Goal: Check status: Check status

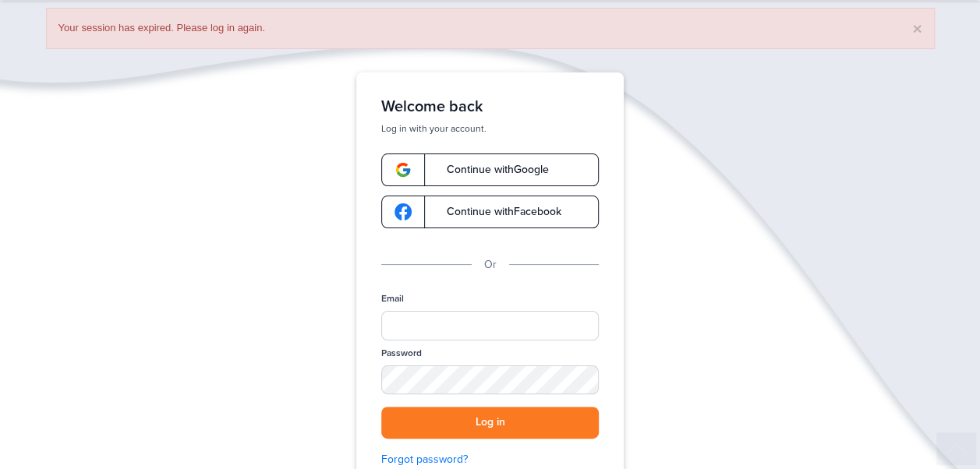
scroll to position [156, 0]
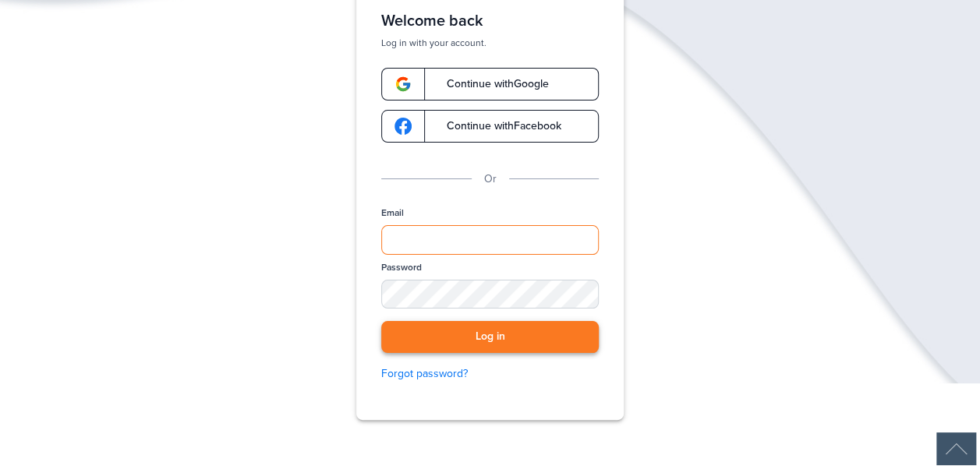
type input "**********"
click at [539, 349] on button "Log in" at bounding box center [489, 337] width 217 height 32
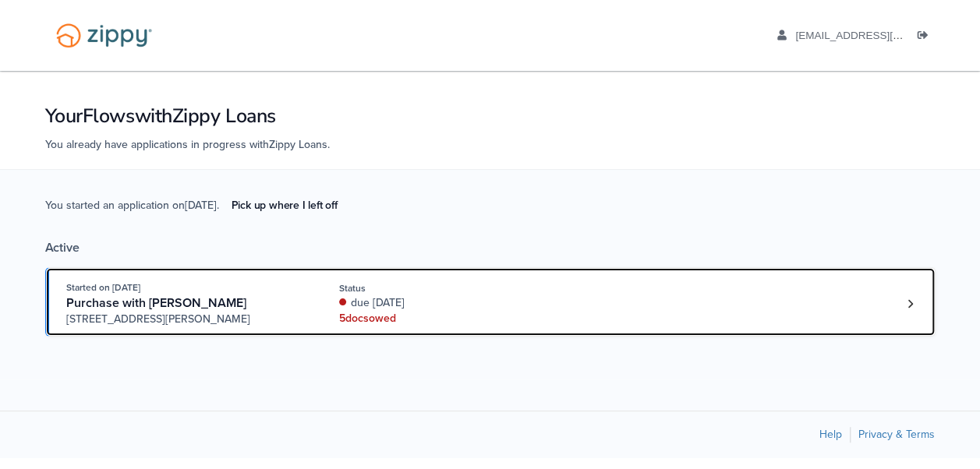
click at [503, 313] on div "5 doc s owed" at bounding box center [443, 319] width 208 height 16
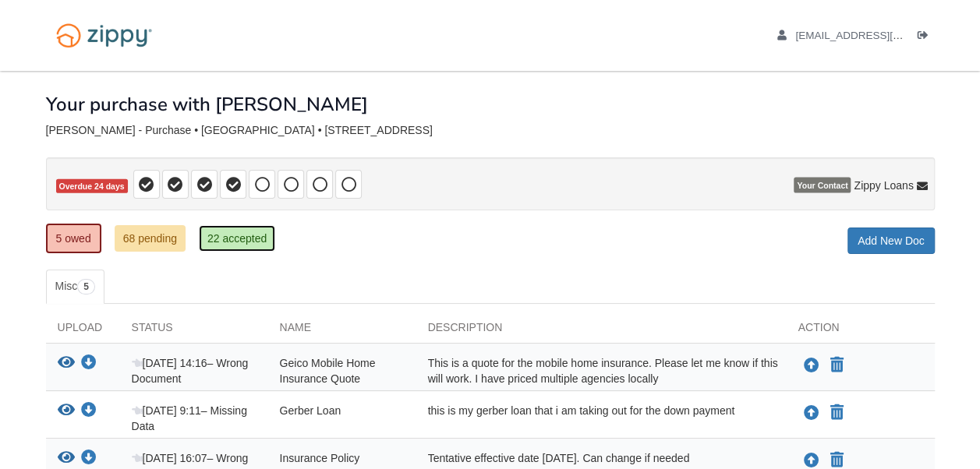
click at [223, 238] on link "22 accepted" at bounding box center [237, 238] width 76 height 26
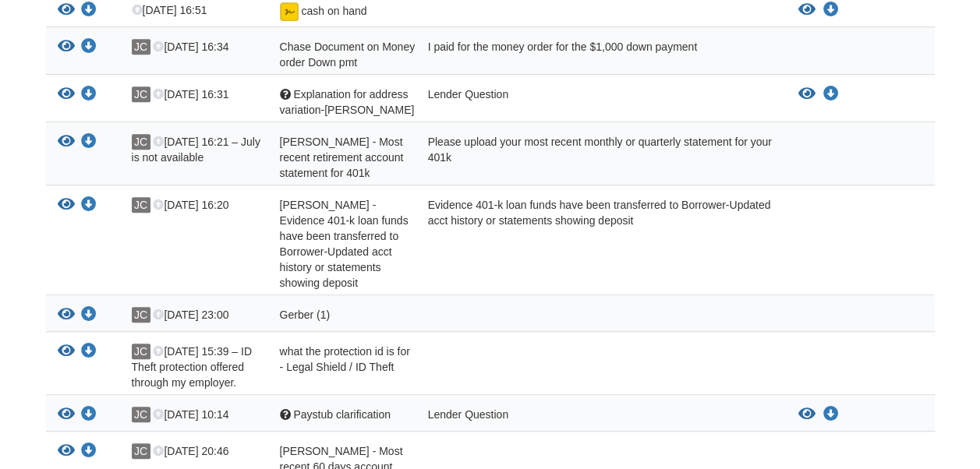
scroll to position [234, 0]
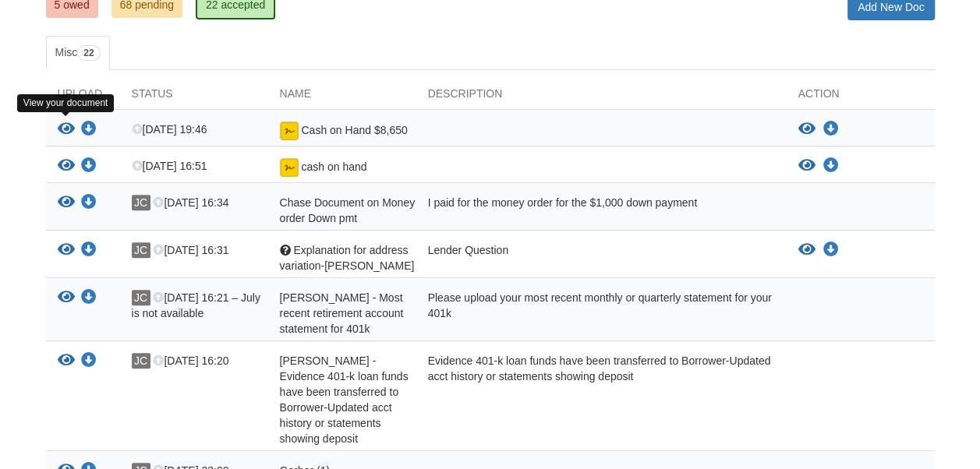
click at [69, 123] on icon "View Cash on Hand $8,650" at bounding box center [66, 130] width 17 height 16
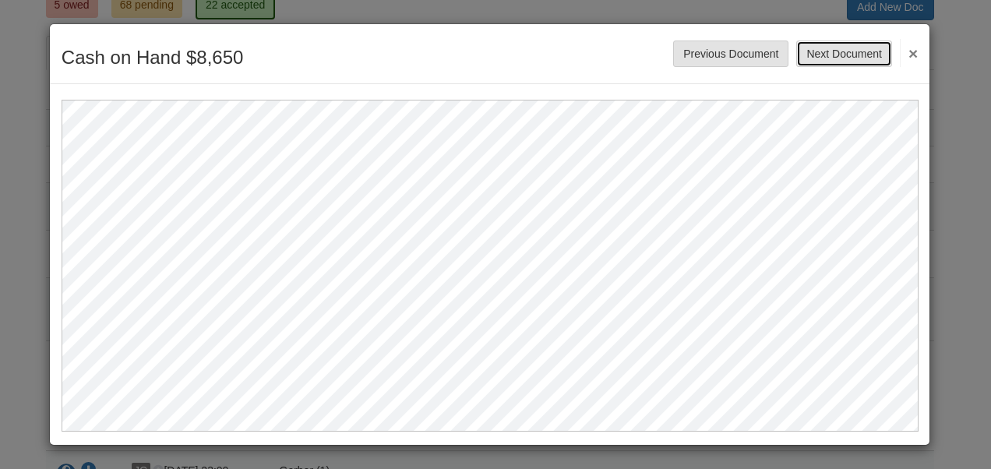
click at [871, 52] on button "Next Document" at bounding box center [844, 54] width 95 height 26
click at [915, 52] on button "×" at bounding box center [909, 53] width 18 height 28
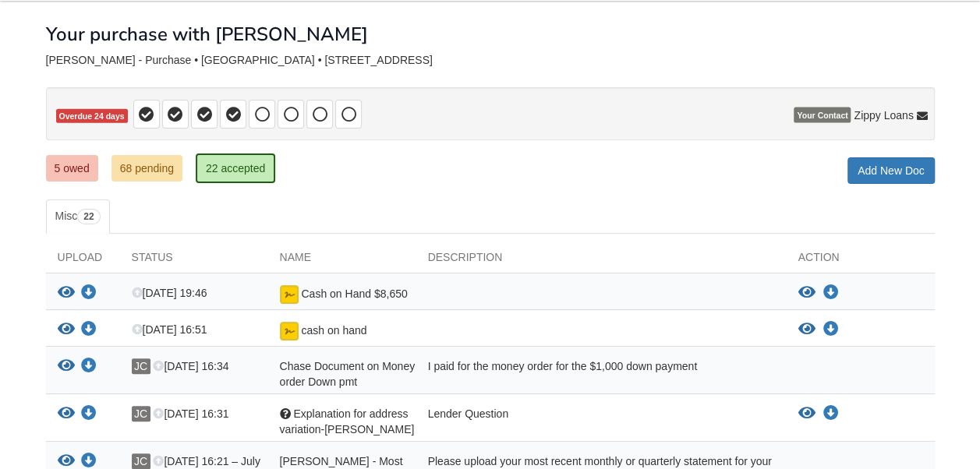
scroll to position [0, 0]
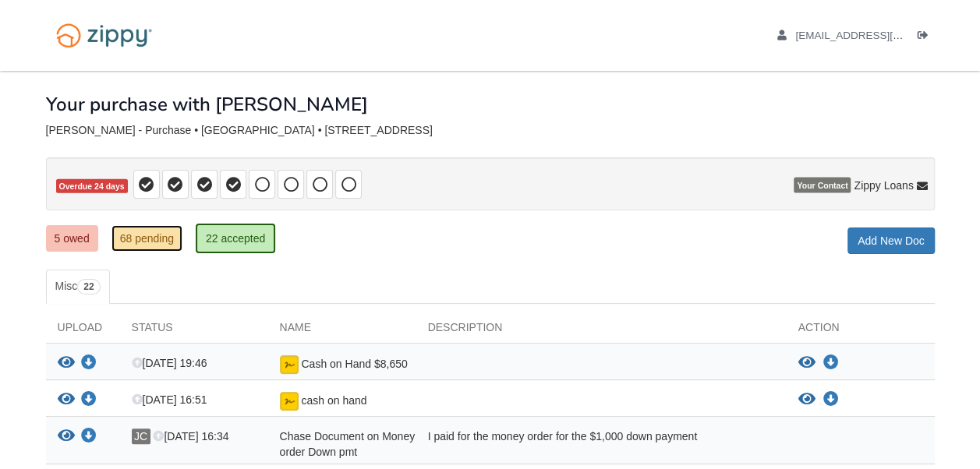
click at [145, 242] on link "68 pending" at bounding box center [146, 238] width 71 height 26
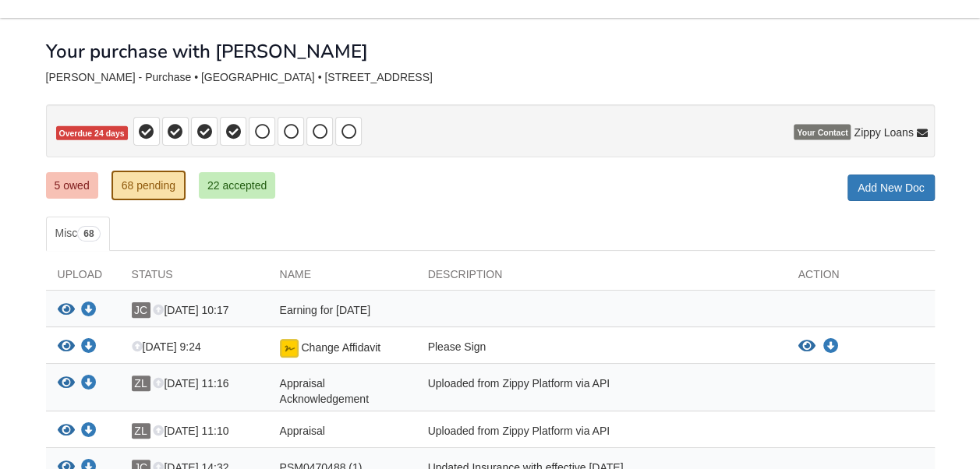
scroll to position [78, 0]
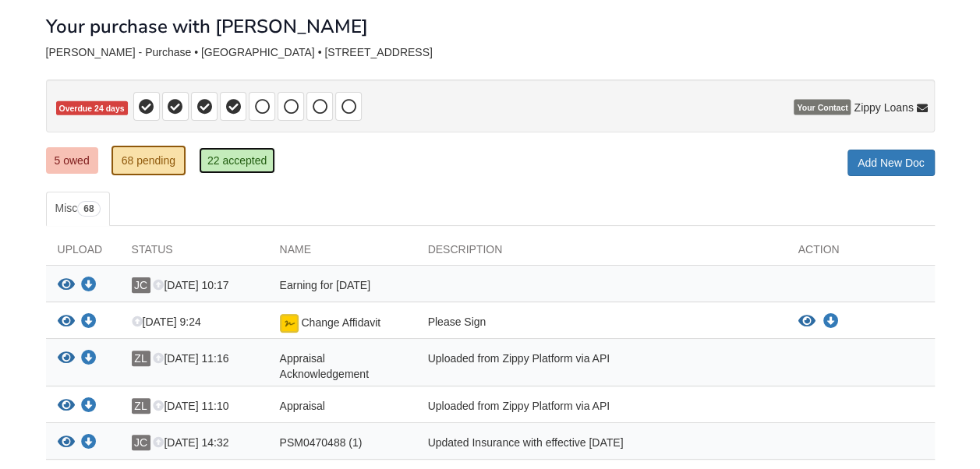
click at [232, 160] on link "22 accepted" at bounding box center [237, 160] width 76 height 26
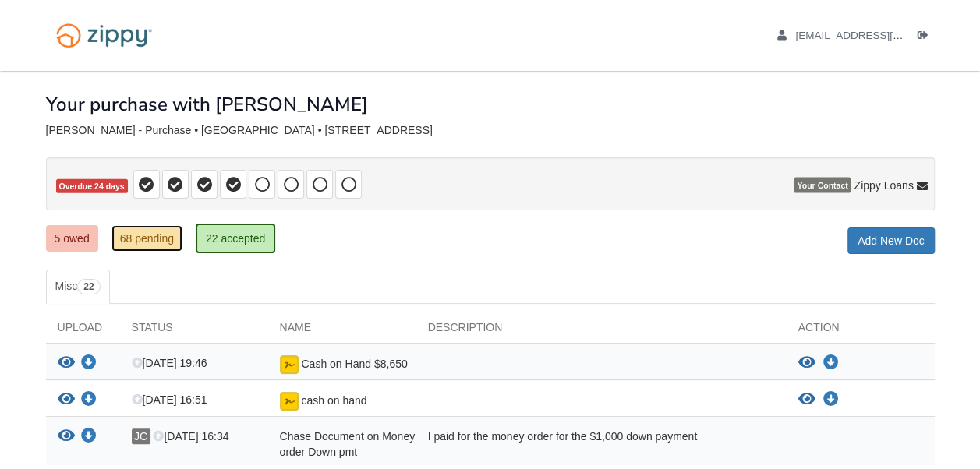
click at [168, 225] on link "68 pending" at bounding box center [146, 238] width 71 height 26
